Goal: Information Seeking & Learning: Compare options

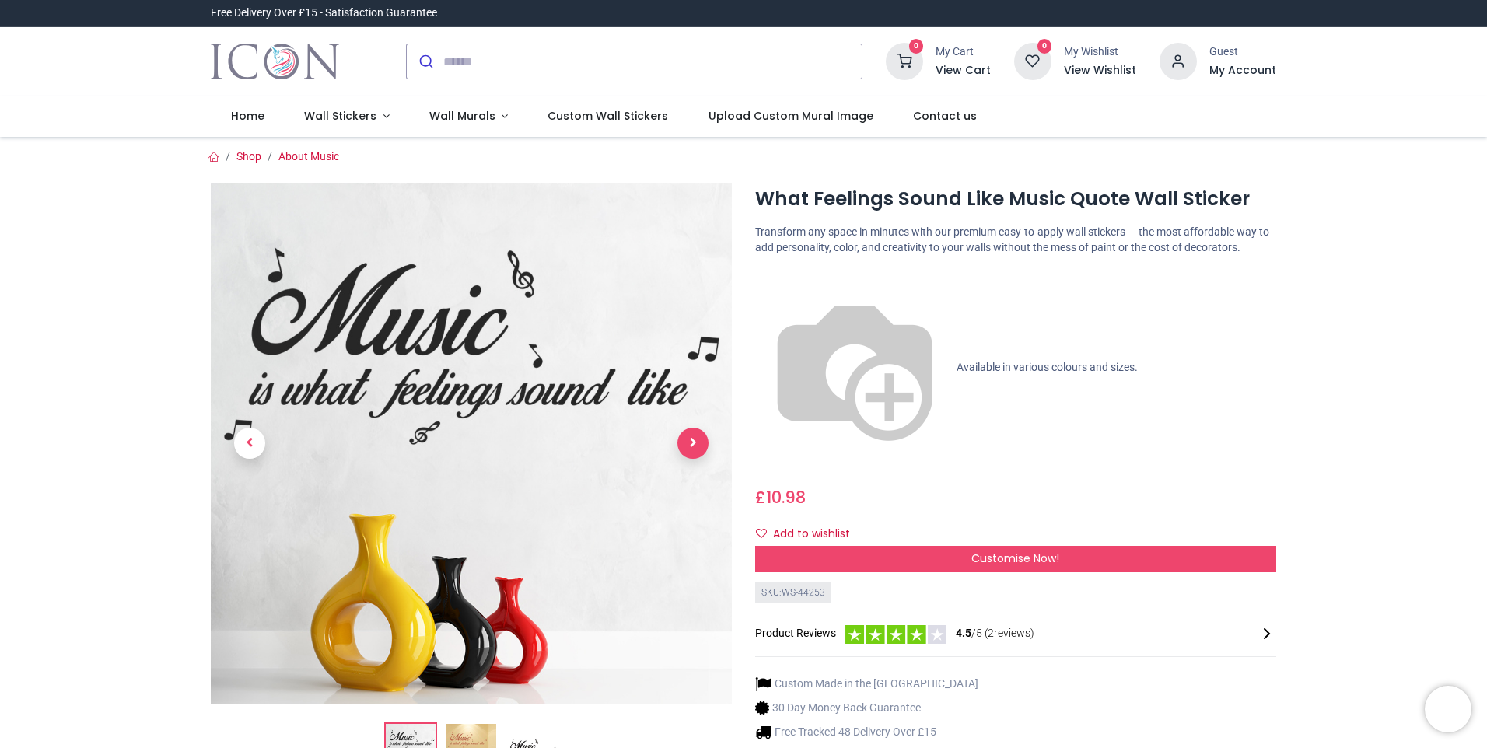
click at [694, 435] on span "Next" at bounding box center [692, 443] width 31 height 31
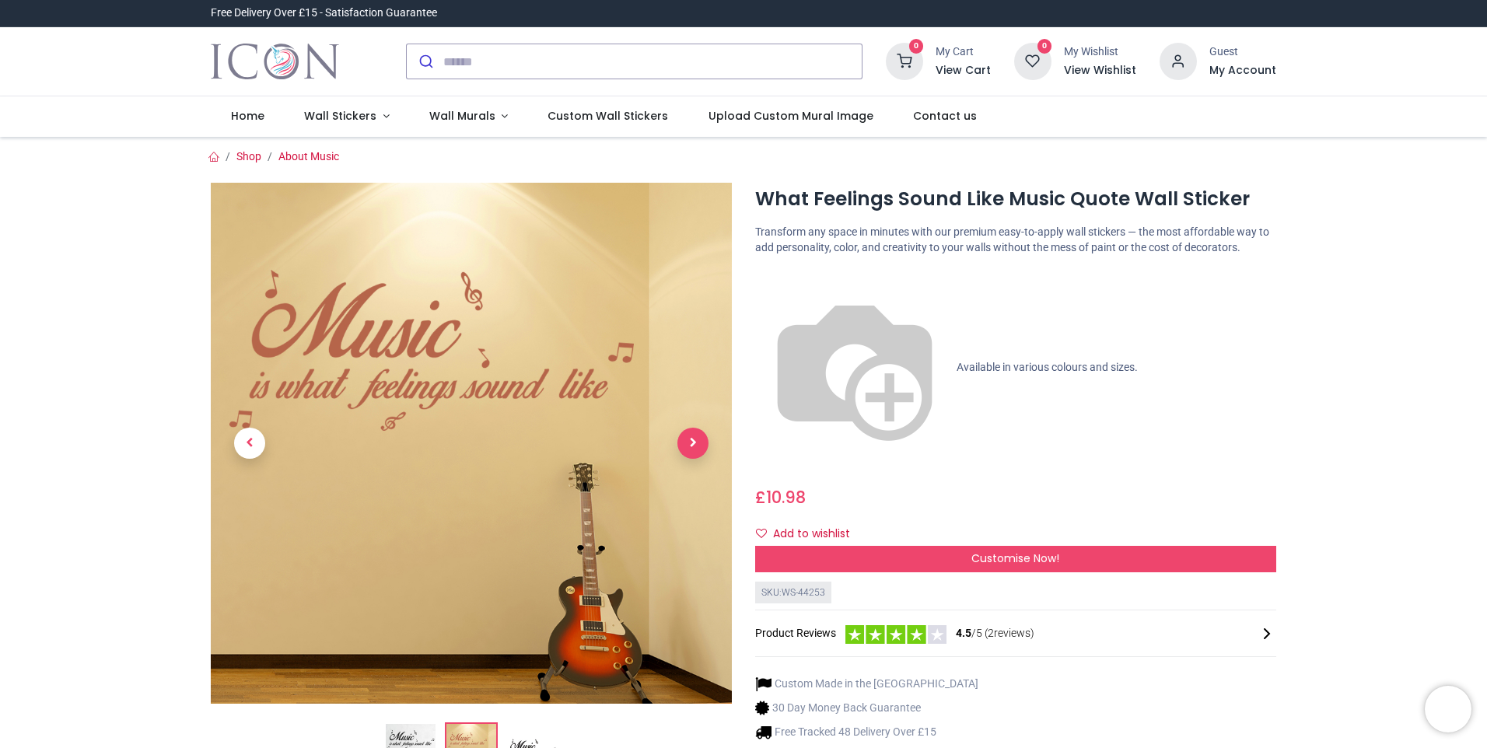
click at [694, 435] on span "Next" at bounding box center [692, 443] width 31 height 31
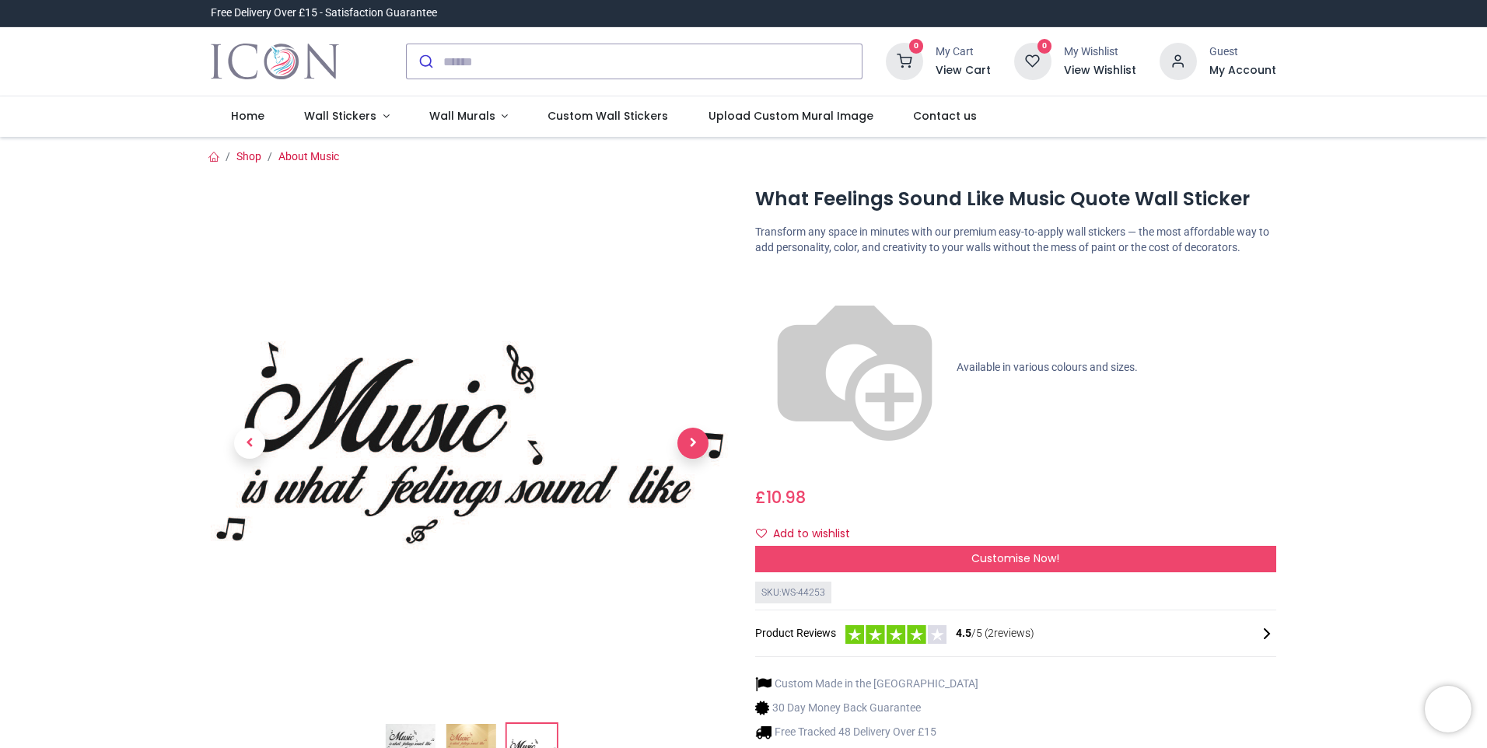
click at [694, 435] on span "Next" at bounding box center [692, 443] width 31 height 31
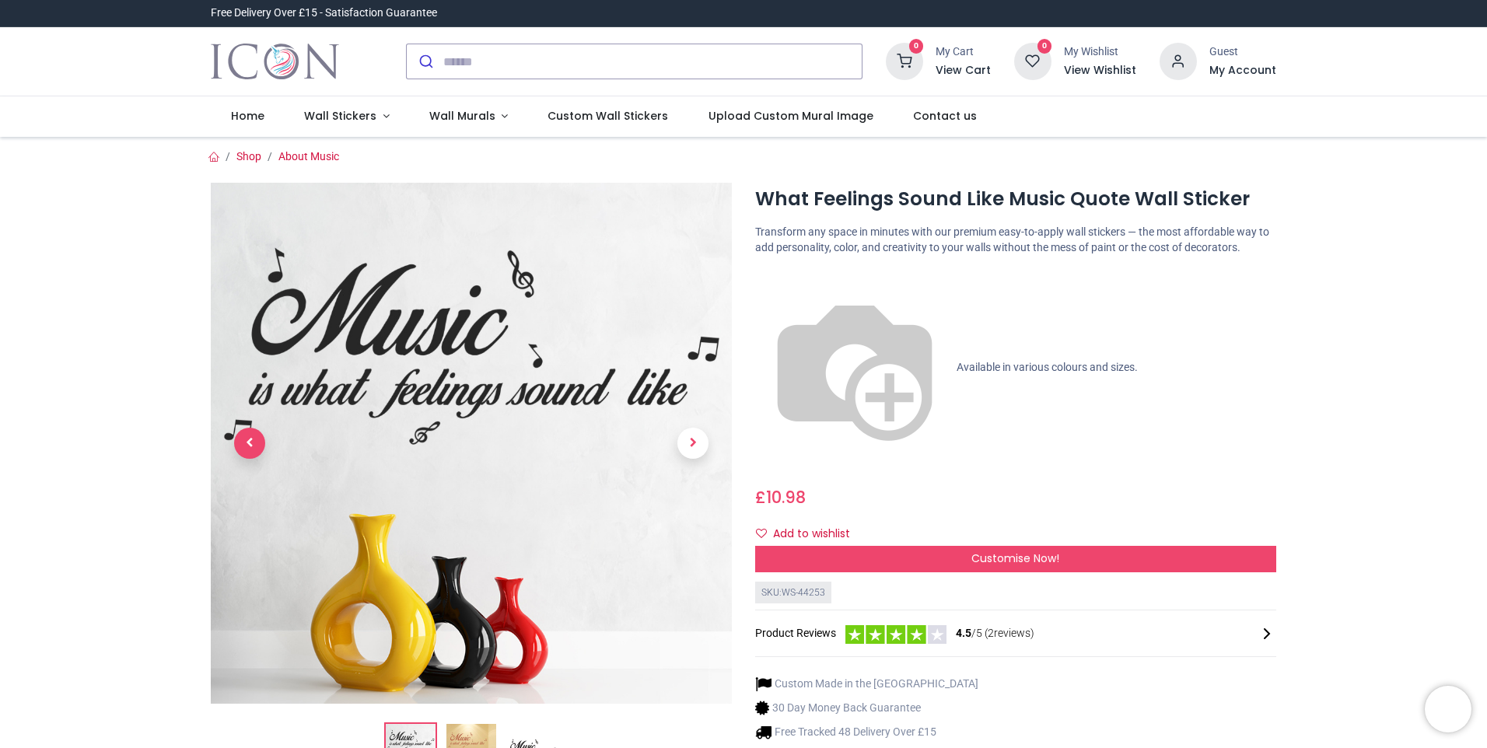
click at [244, 436] on span "Previous" at bounding box center [249, 443] width 31 height 31
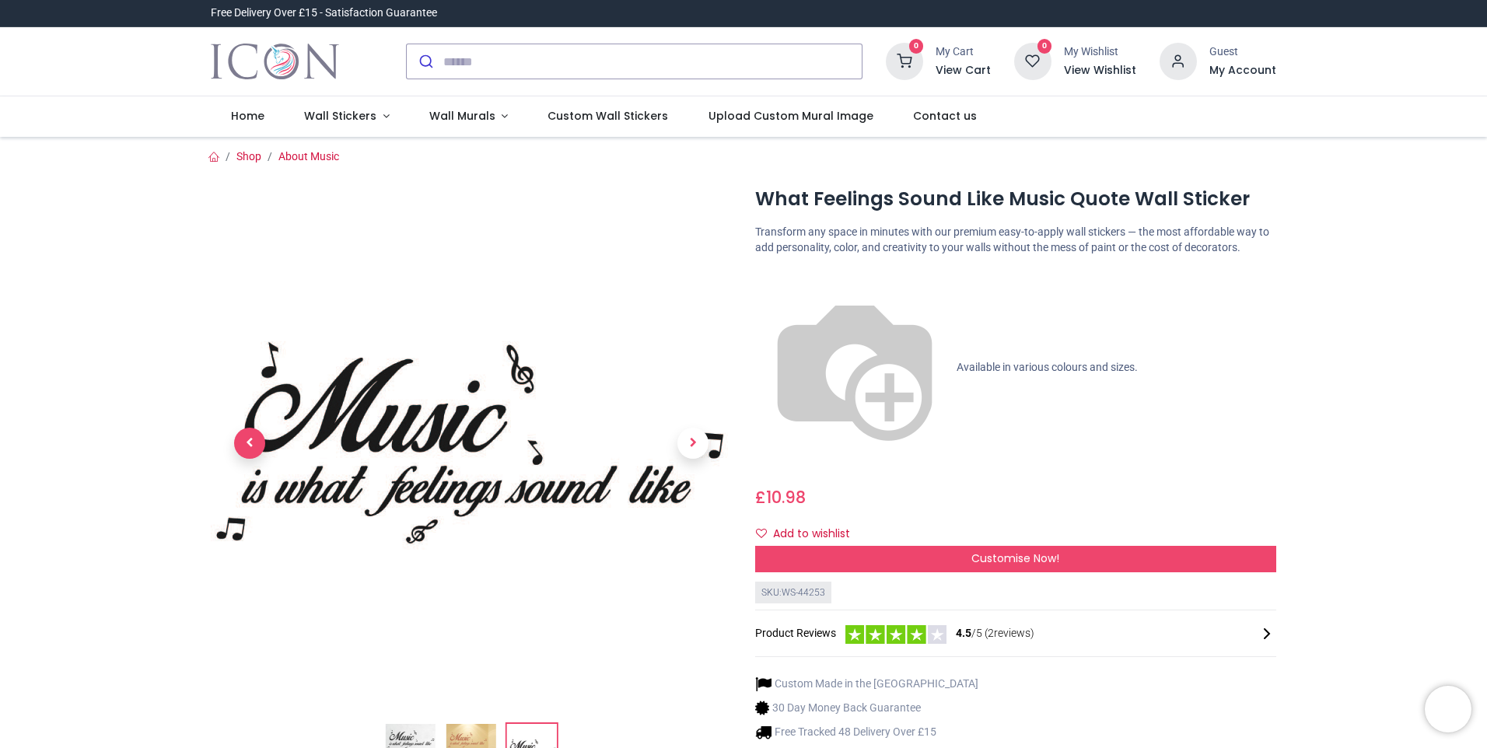
click at [244, 436] on span "Previous" at bounding box center [249, 443] width 31 height 31
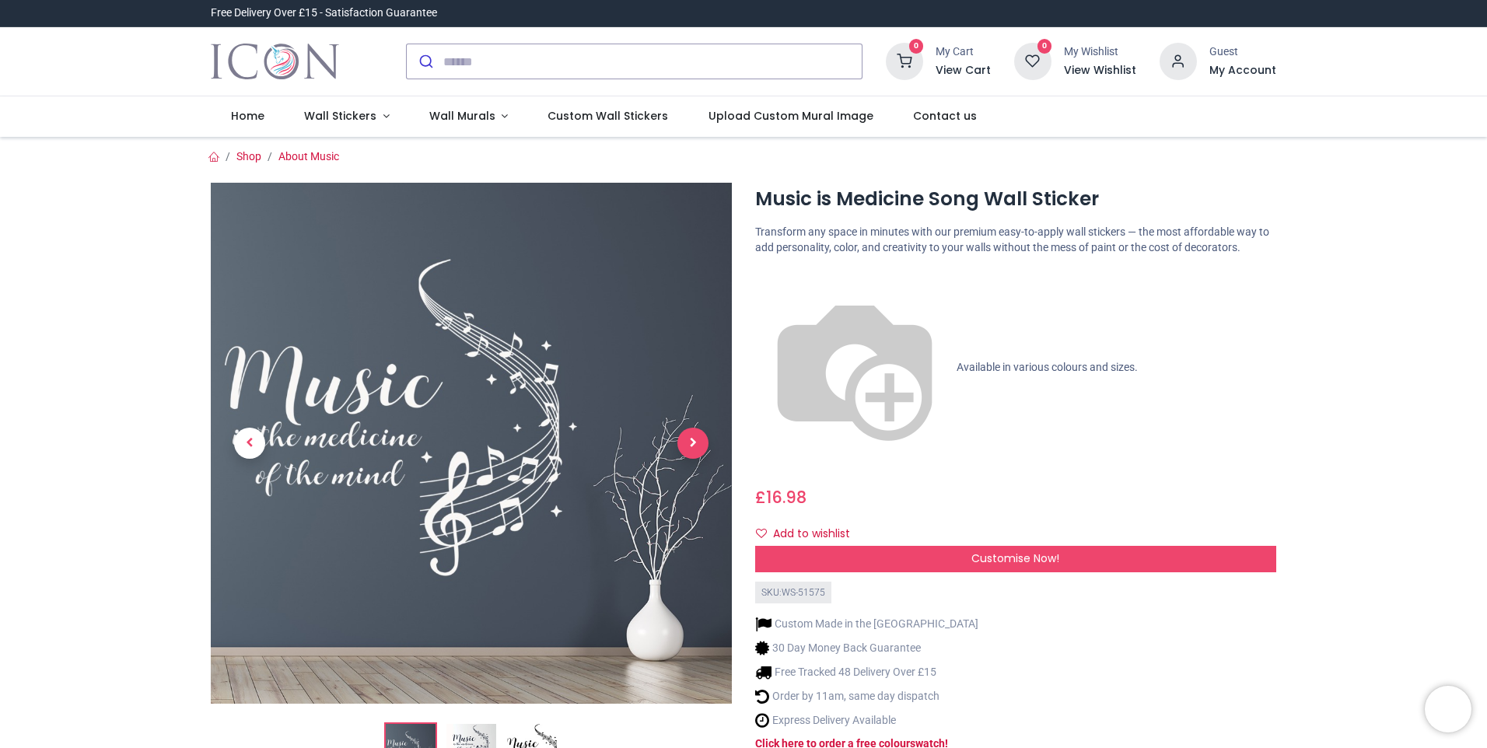
click at [691, 454] on span "Next" at bounding box center [692, 443] width 31 height 31
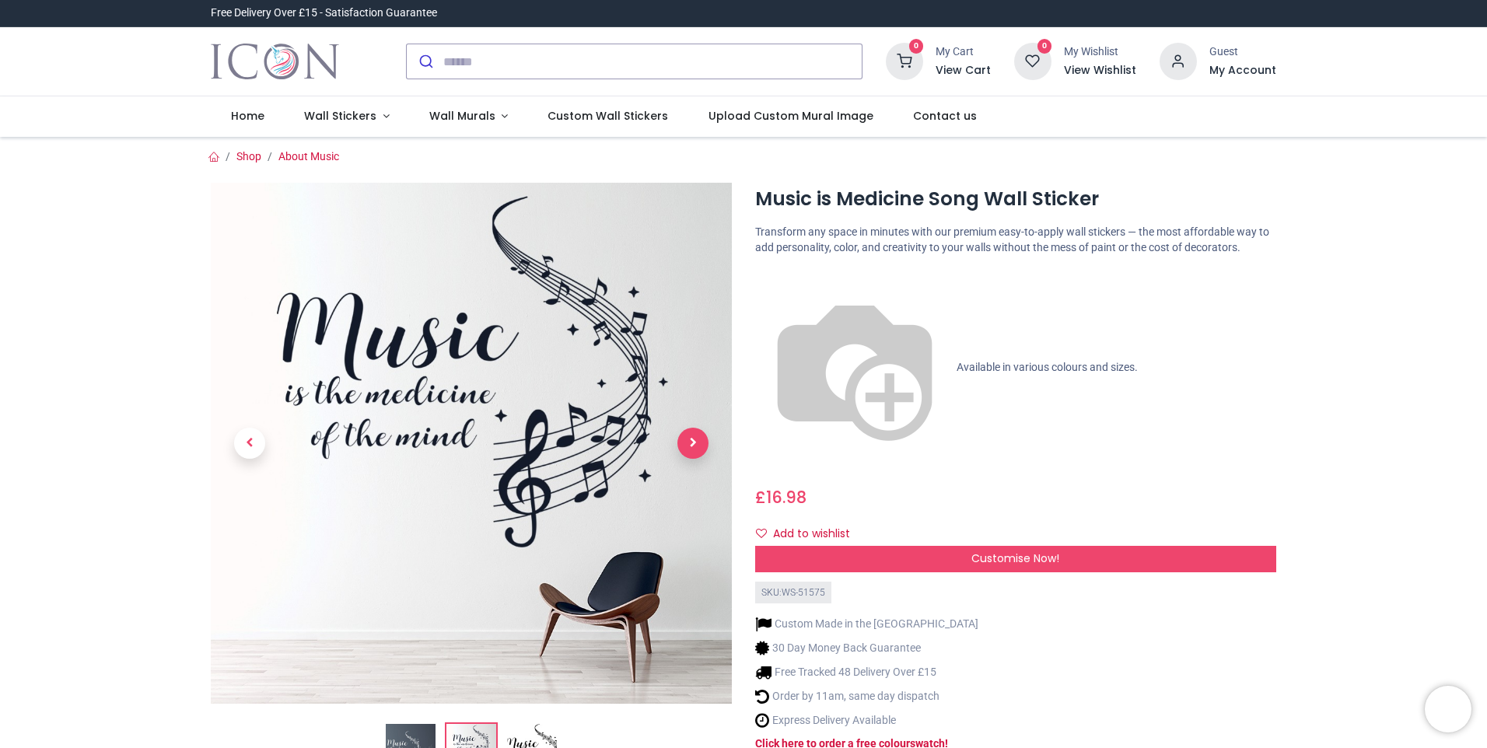
click at [691, 448] on span "Next" at bounding box center [692, 443] width 31 height 31
